Goal: Navigation & Orientation: Find specific page/section

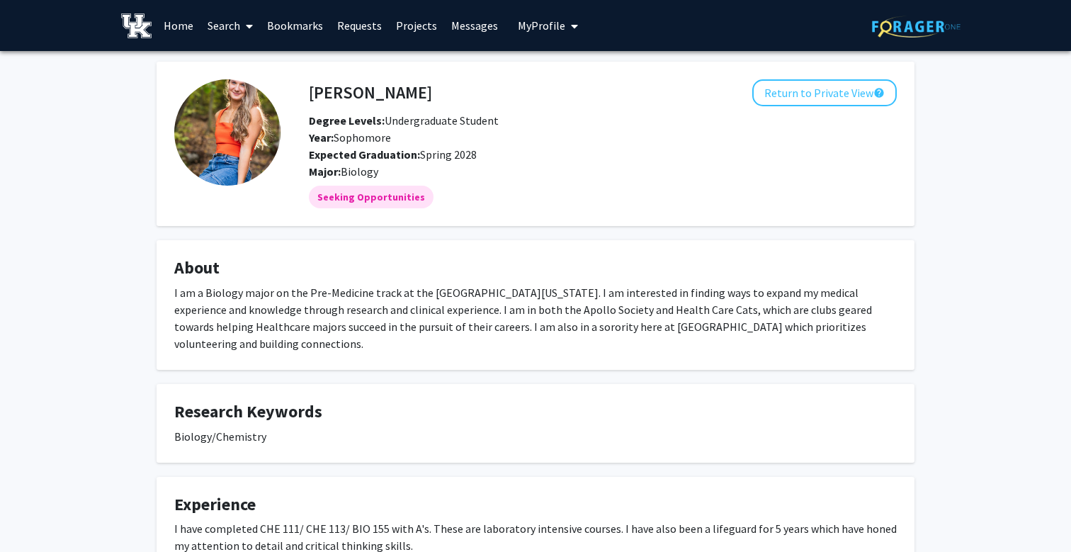
scroll to position [40, 0]
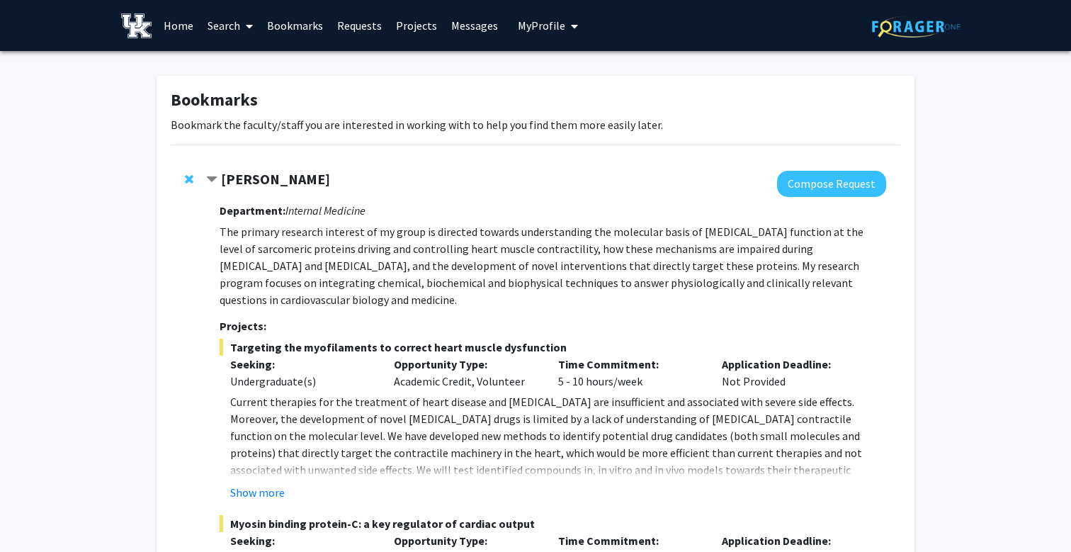
click at [475, 29] on link "Messages" at bounding box center [474, 26] width 61 height 50
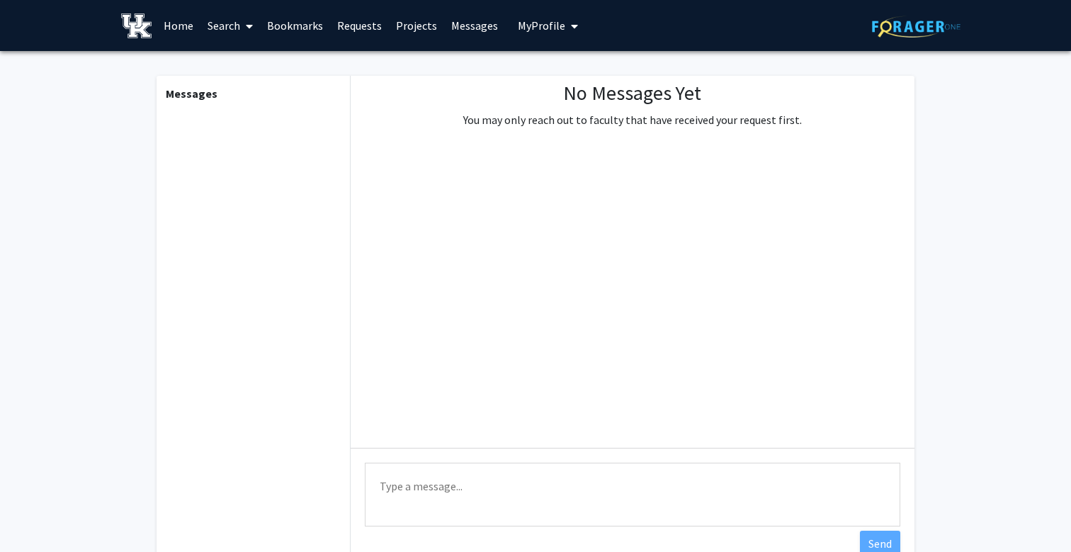
click at [360, 20] on link "Requests" at bounding box center [359, 26] width 59 height 50
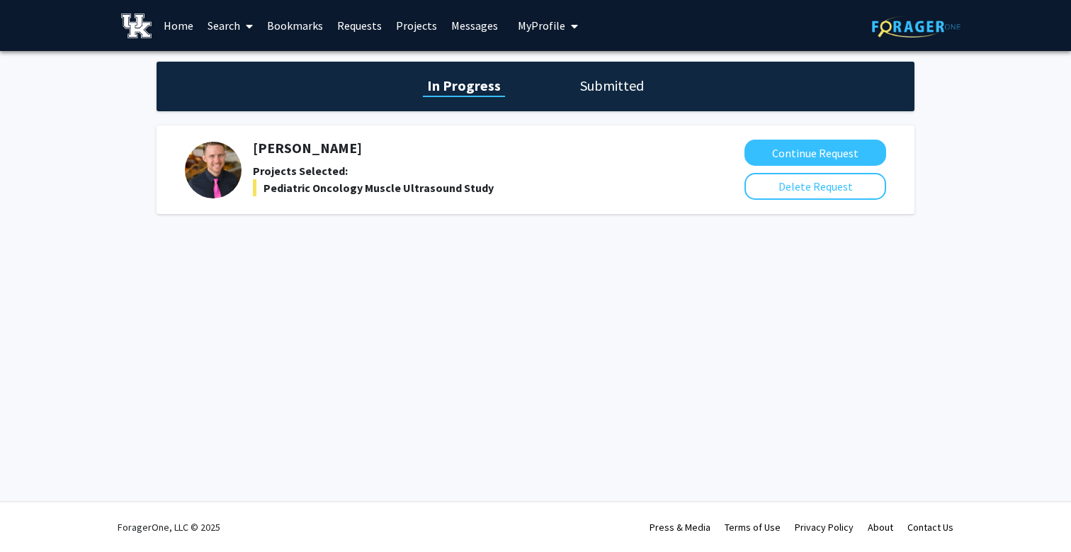
click at [417, 24] on link "Projects" at bounding box center [416, 26] width 55 height 50
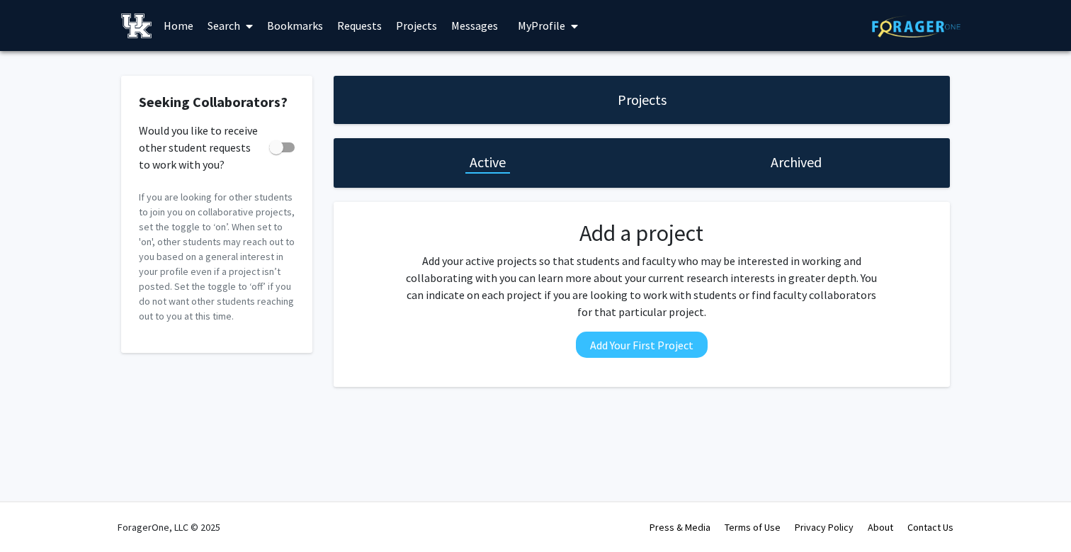
click at [358, 30] on link "Requests" at bounding box center [359, 26] width 59 height 50
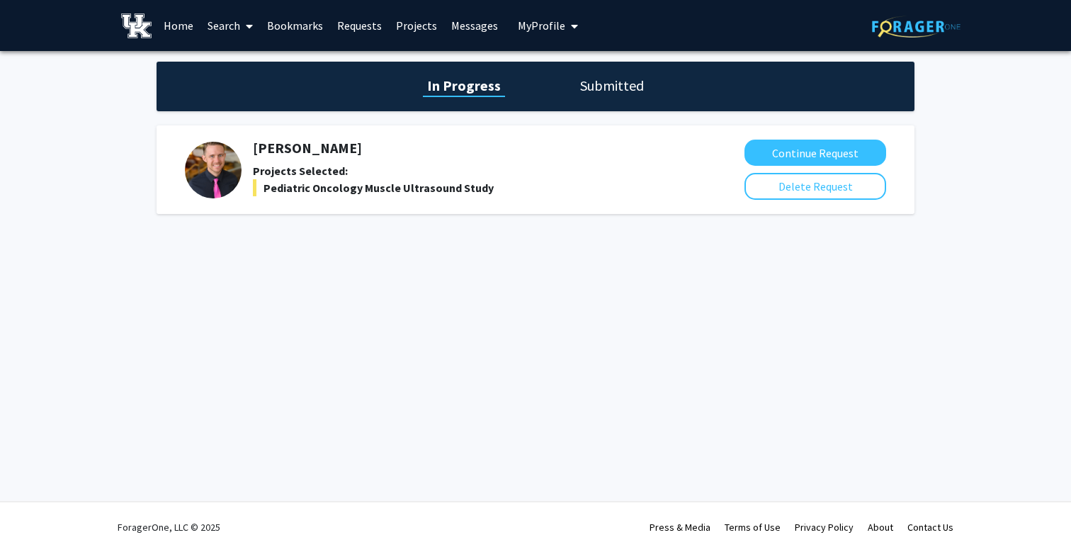
click at [607, 81] on h1 "Submitted" at bounding box center [612, 86] width 72 height 20
